Goal: Communication & Community: Ask a question

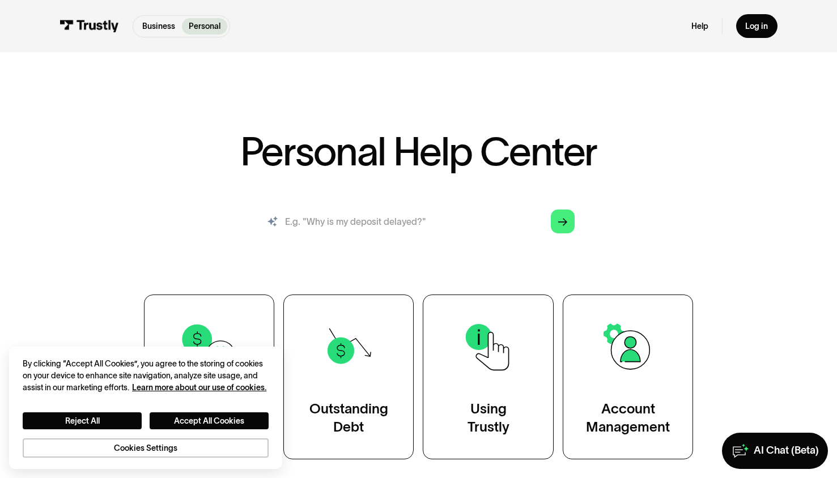
click at [376, 214] on input "search" at bounding box center [418, 221] width 330 height 36
type input "why are my authorizations being cancelled?"
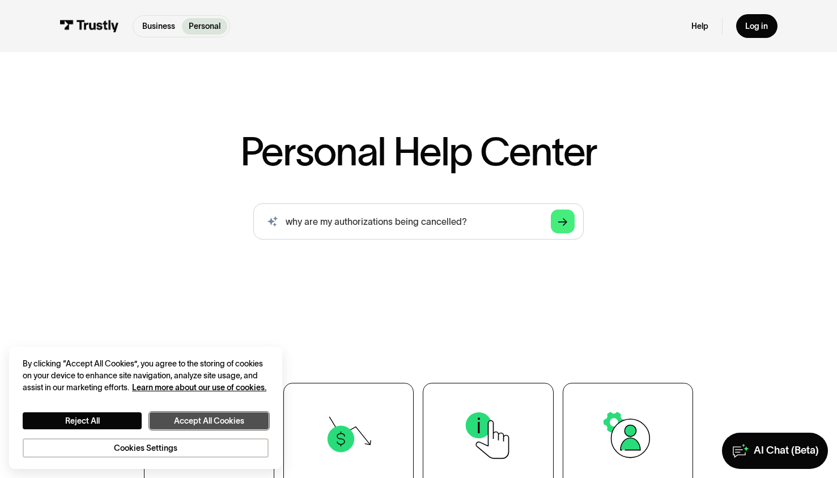
click at [215, 415] on button "Accept All Cookies" at bounding box center [209, 420] width 119 height 17
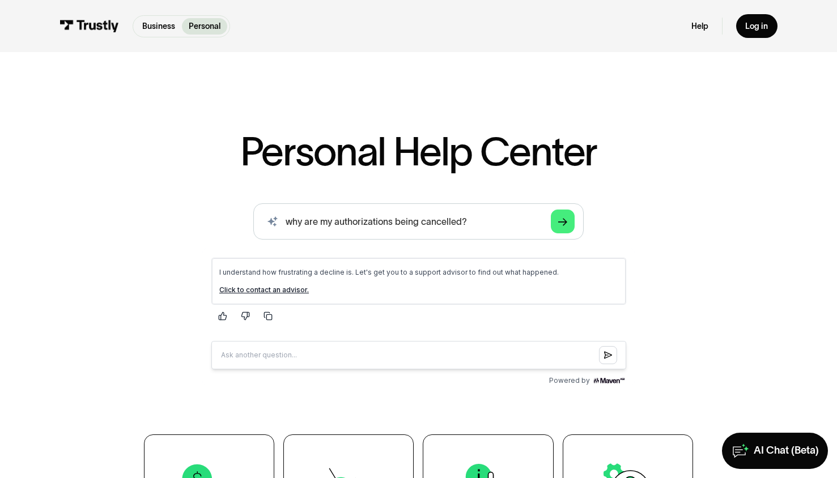
click at [285, 293] on link "Click to contact an advisor." at bounding box center [264, 290] width 90 height 8
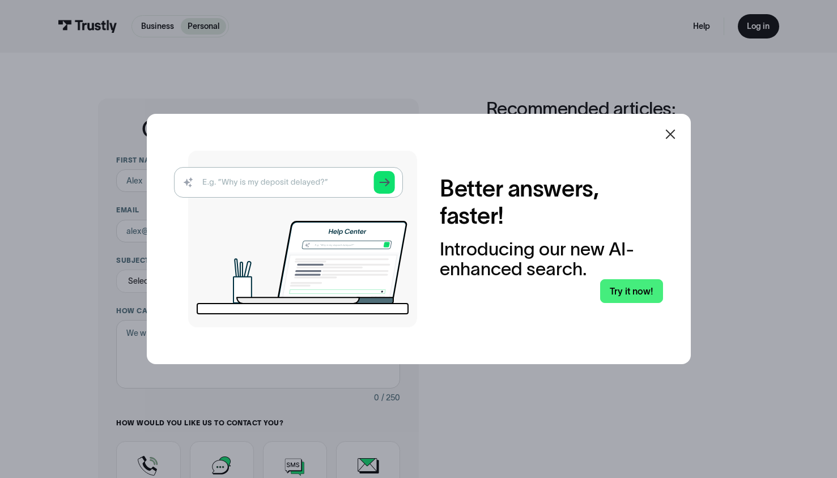
click at [674, 134] on icon at bounding box center [670, 135] width 10 height 10
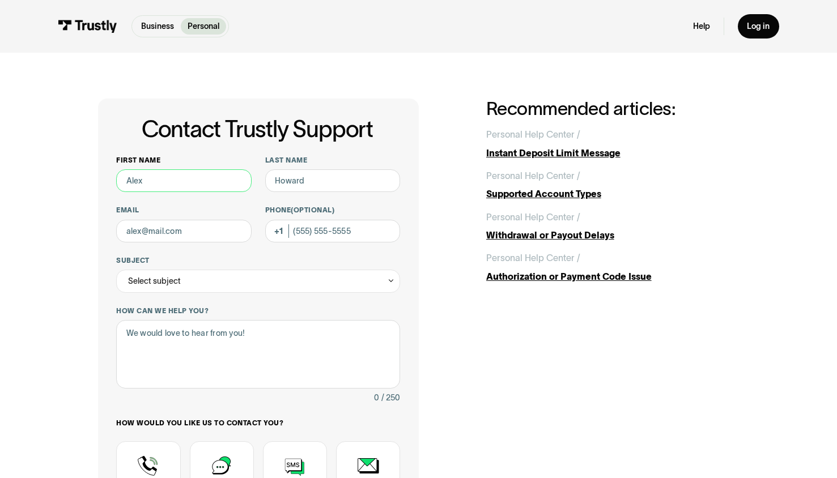
click at [209, 177] on input "First name" at bounding box center [183, 180] width 135 height 23
type input "Ethan"
type input "Belden"
type input "ethanbelden2@gmail.com"
type input "(616) 558-8296"
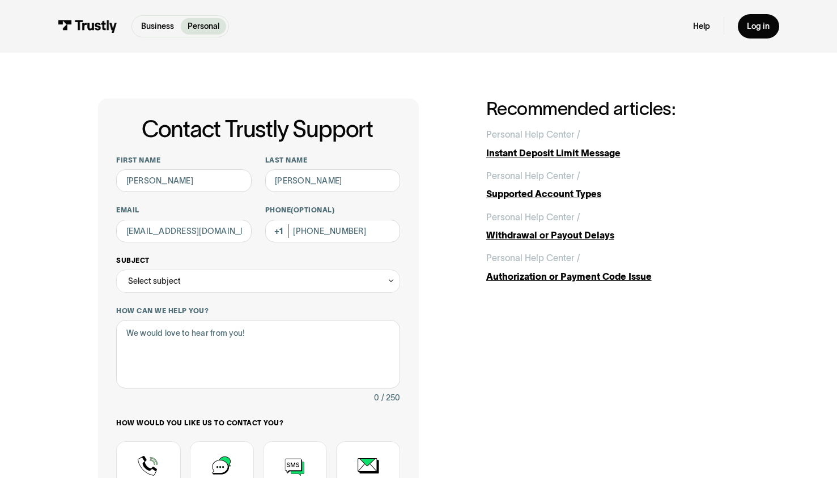
click at [208, 287] on div "Select subject" at bounding box center [258, 281] width 284 height 23
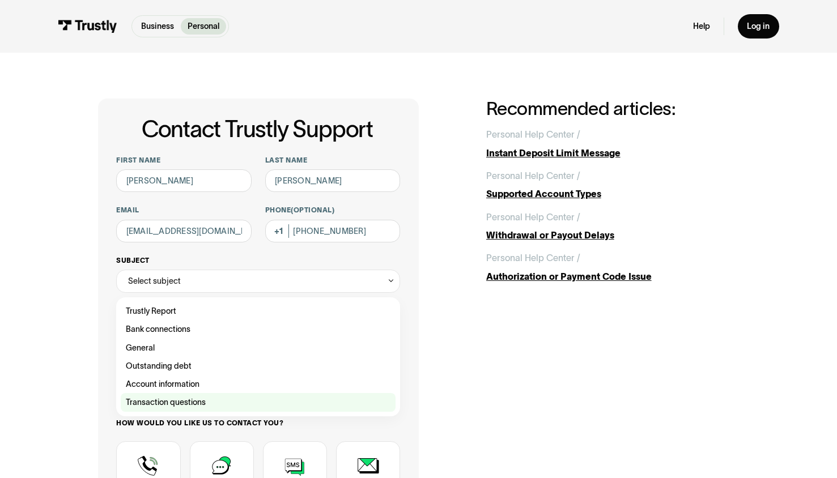
click at [195, 404] on div "Contact Trustly Support" at bounding box center [258, 402] width 275 height 18
type input "**********"
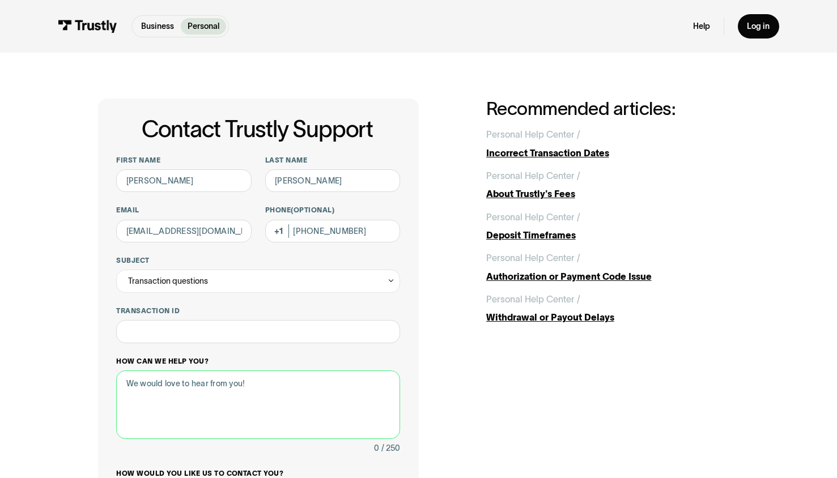
click at [244, 384] on textarea "How can we help you?" at bounding box center [258, 404] width 284 height 69
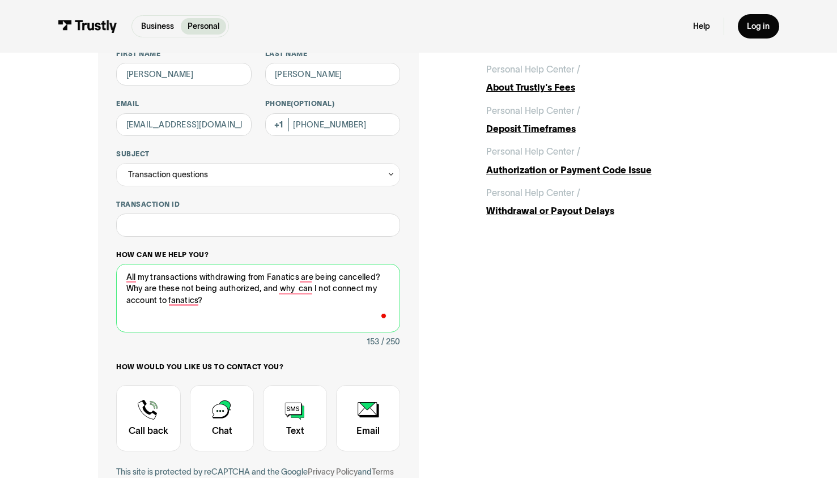
scroll to position [122, 0]
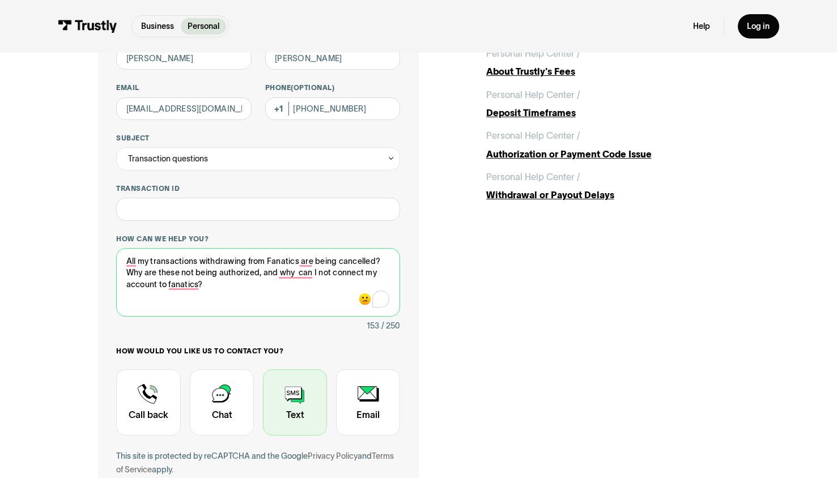
type textarea "All my transactions withdrawing from Fanatics are being cancelled? Why are thes…"
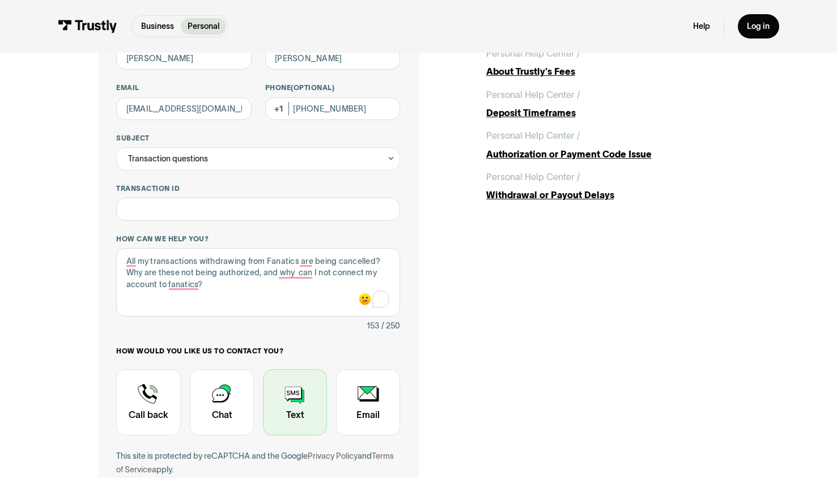
click at [288, 403] on div "Contact Trustly Support" at bounding box center [295, 402] width 64 height 66
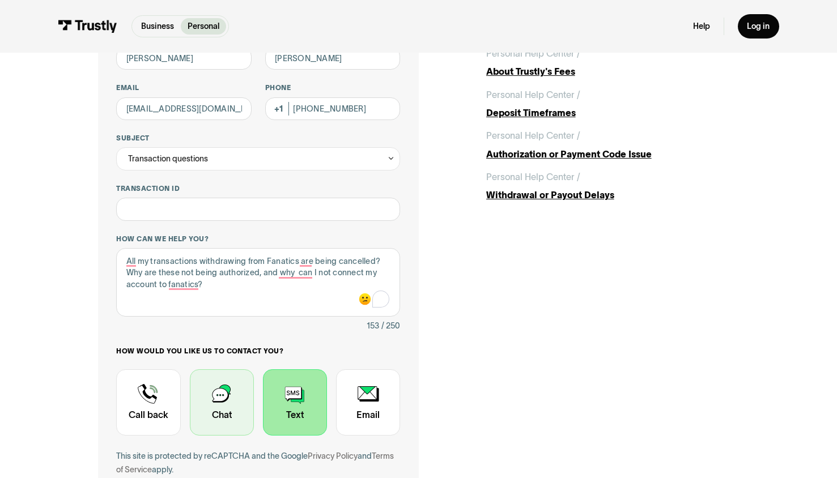
click at [240, 408] on div "Contact Trustly Support" at bounding box center [222, 402] width 64 height 66
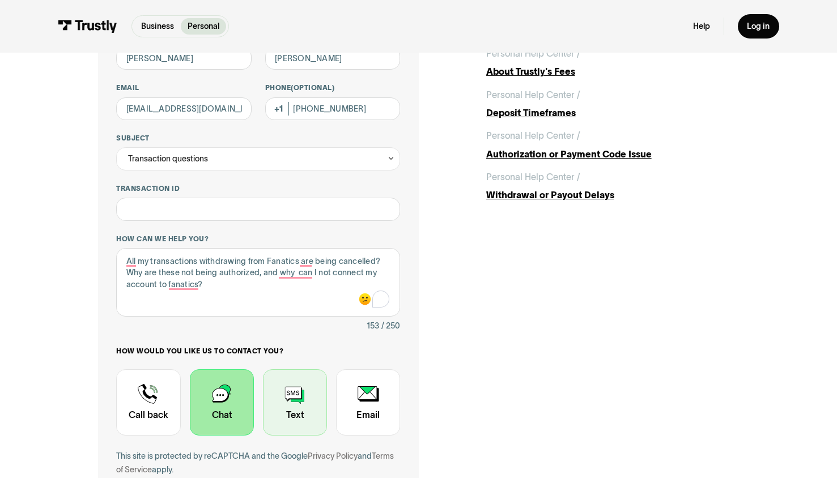
click at [271, 410] on div "Contact Trustly Support" at bounding box center [295, 402] width 64 height 66
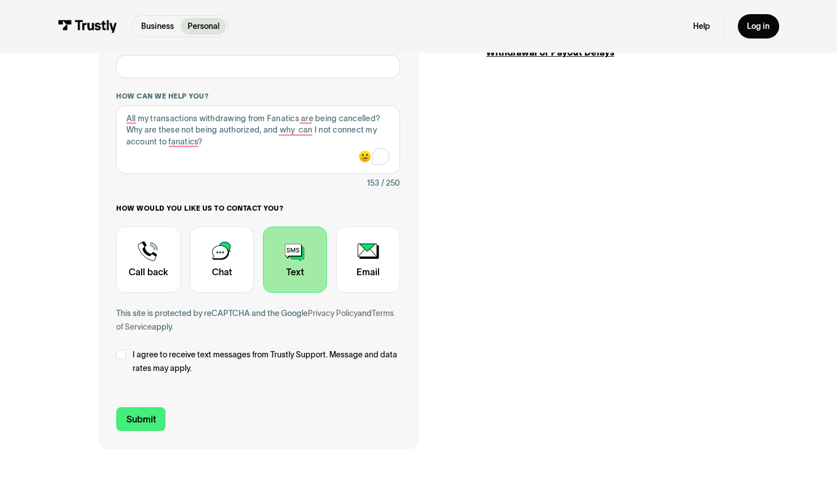
scroll to position [265, 0]
click at [121, 358] on div "Contact Trustly Support" at bounding box center [120, 355] width 9 height 9
click at [133, 416] on input "Submit" at bounding box center [140, 420] width 49 height 24
type input "+16165588296"
